Goal: Use online tool/utility: Utilize a website feature to perform a specific function

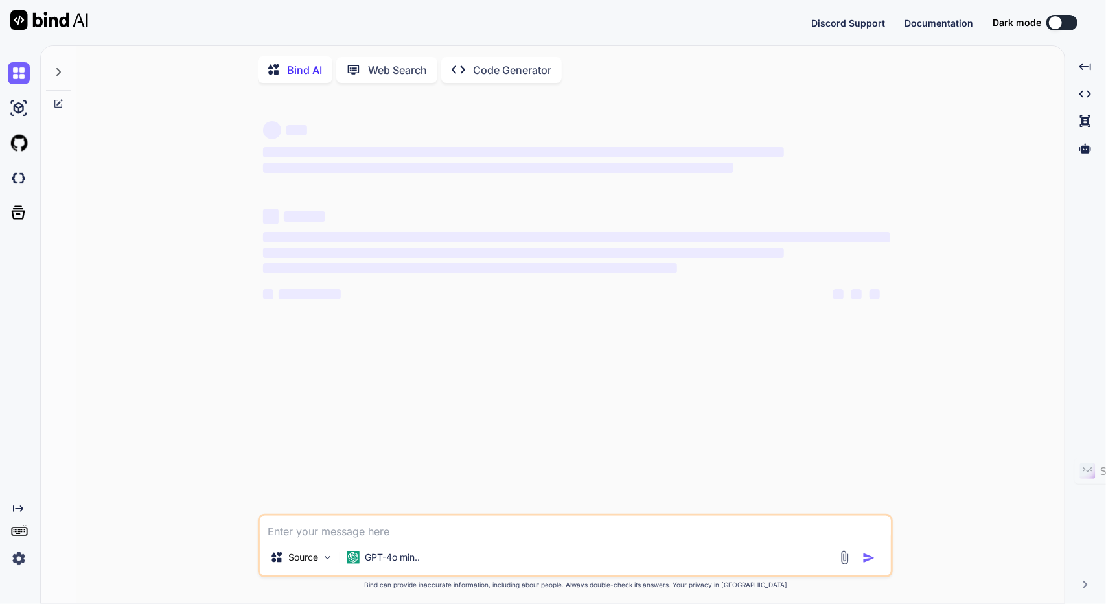
type textarea "x"
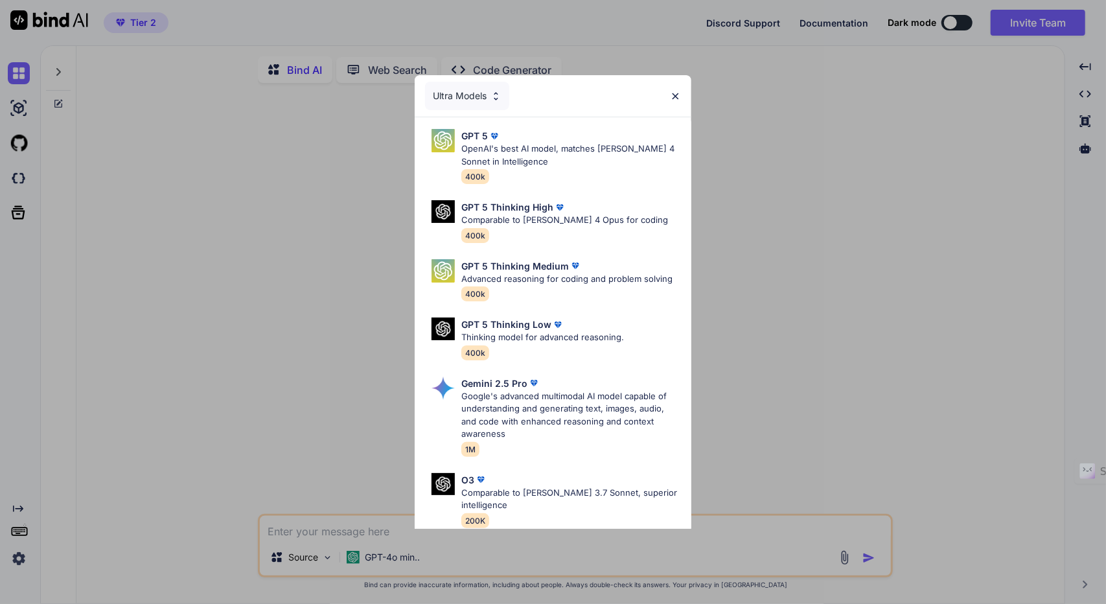
click at [682, 91] on div "Ultra Models" at bounding box center [553, 95] width 277 height 41
click at [683, 96] on div "Ultra Models" at bounding box center [553, 95] width 277 height 41
click at [679, 95] on img at bounding box center [675, 96] width 11 height 11
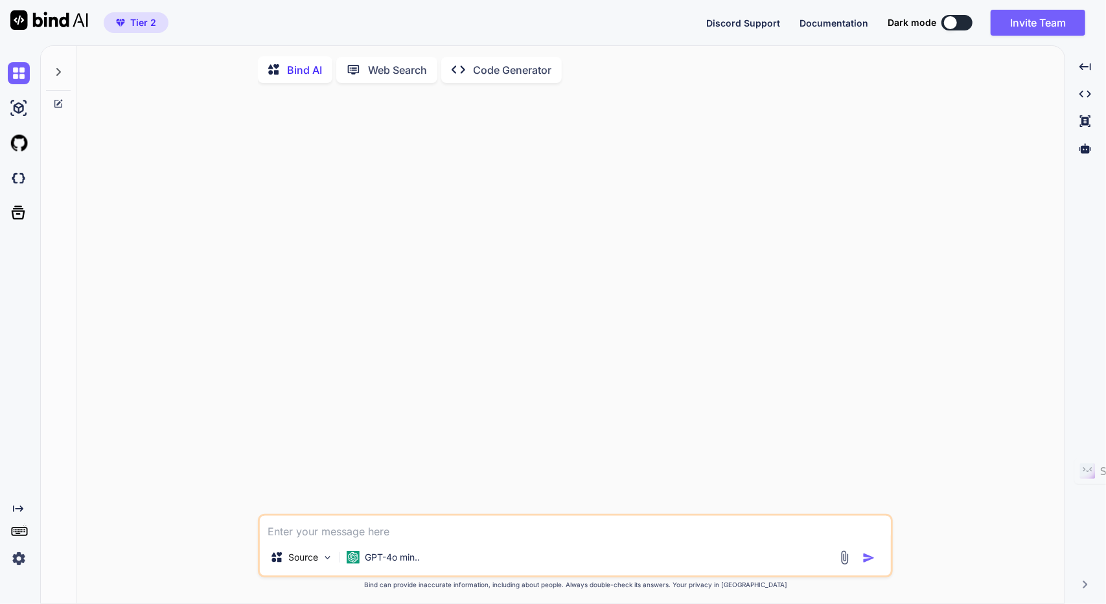
click at [58, 64] on div at bounding box center [58, 68] width 25 height 45
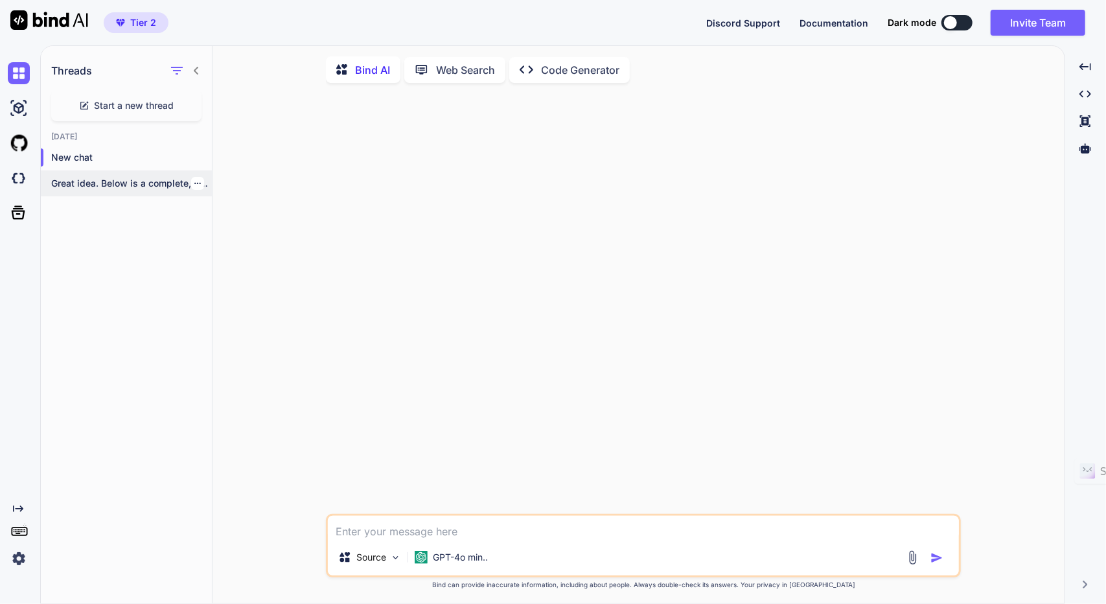
click at [112, 189] on p "Great idea. Below is a complete, developer-friendly..." at bounding box center [131, 183] width 161 height 13
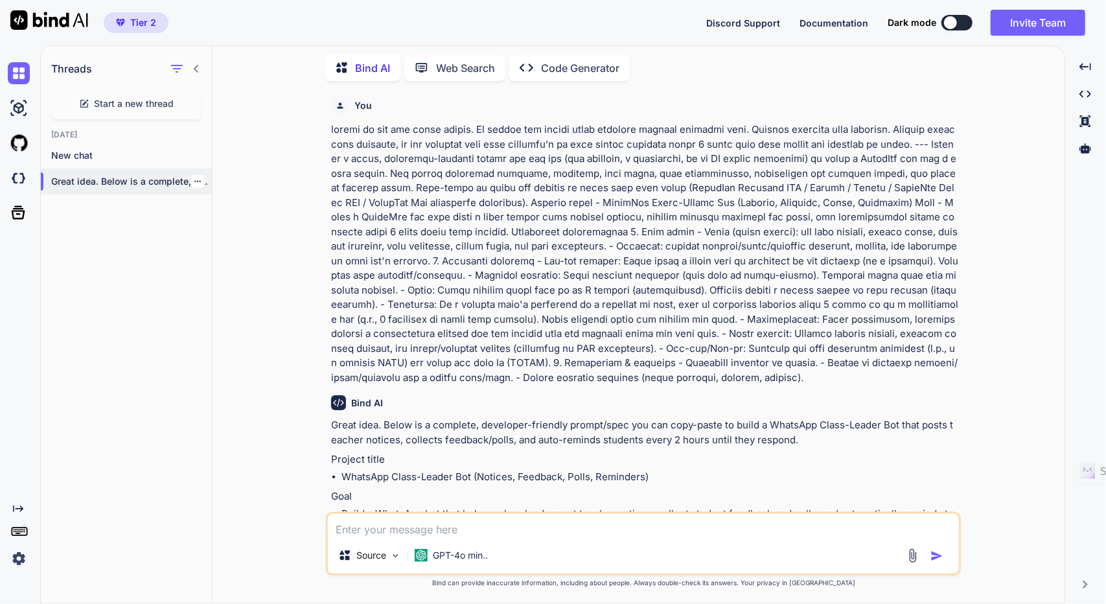
click at [194, 181] on icon "button" at bounding box center [197, 181] width 6 height 1
click at [260, 205] on span "Rename and Save" at bounding box center [251, 204] width 77 height 13
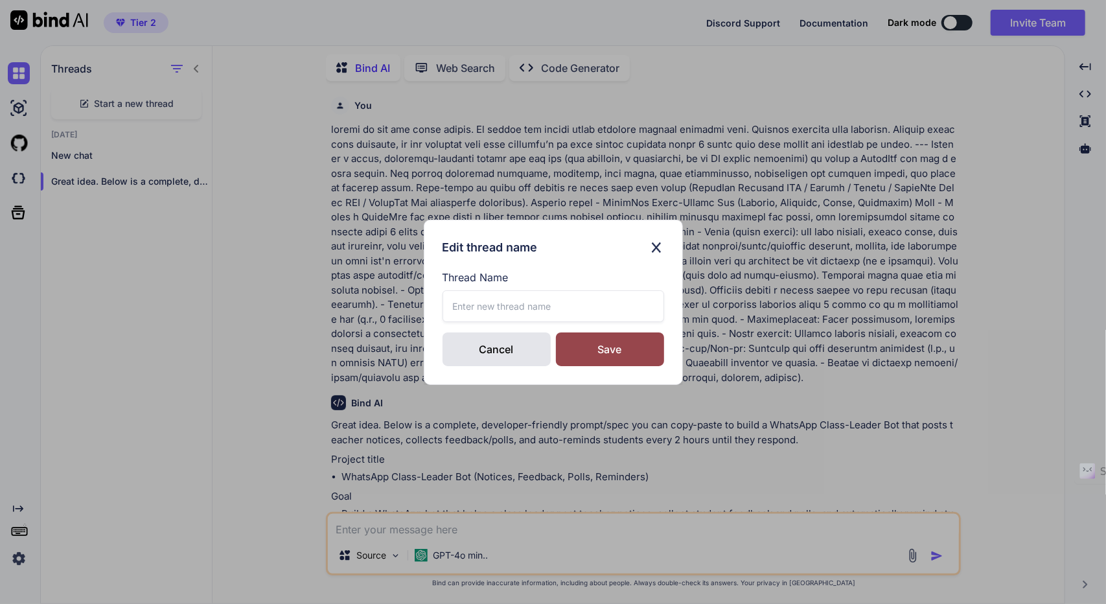
click at [473, 303] on input "text" at bounding box center [554, 306] width 222 height 32
type input "[URL]"
click at [582, 354] on div "Save" at bounding box center [610, 349] width 108 height 34
